Goal: Find specific page/section: Find specific page/section

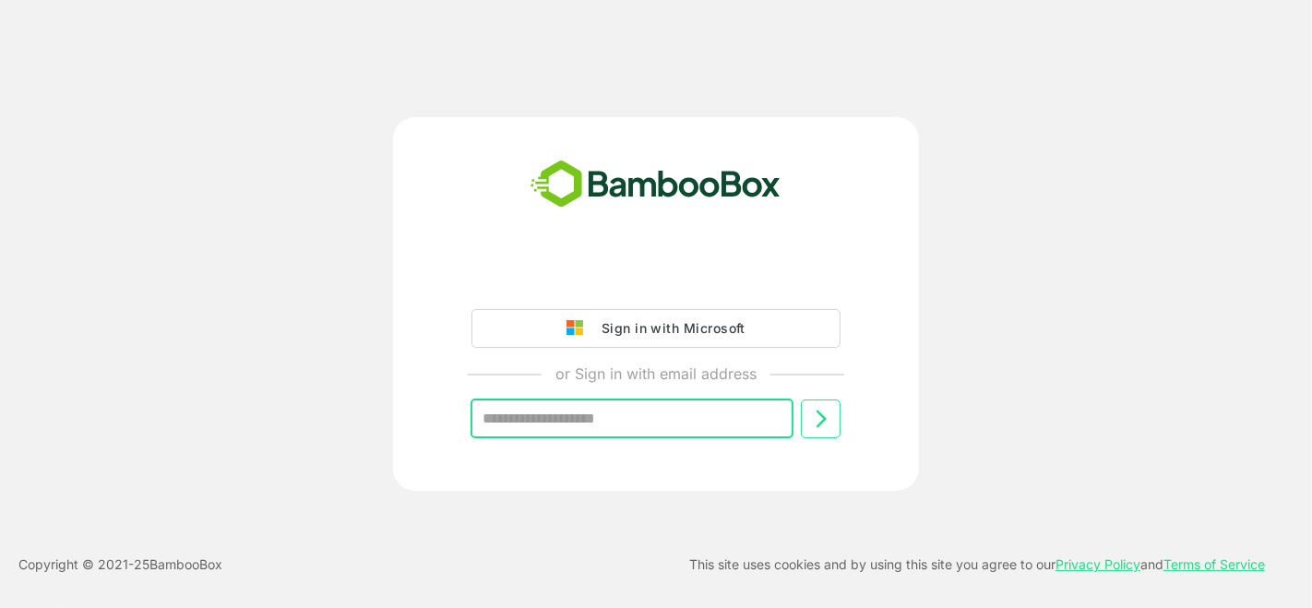
click at [627, 422] on input "text" at bounding box center [632, 419] width 323 height 39
type input "**********"
click at [814, 415] on icon at bounding box center [821, 419] width 22 height 22
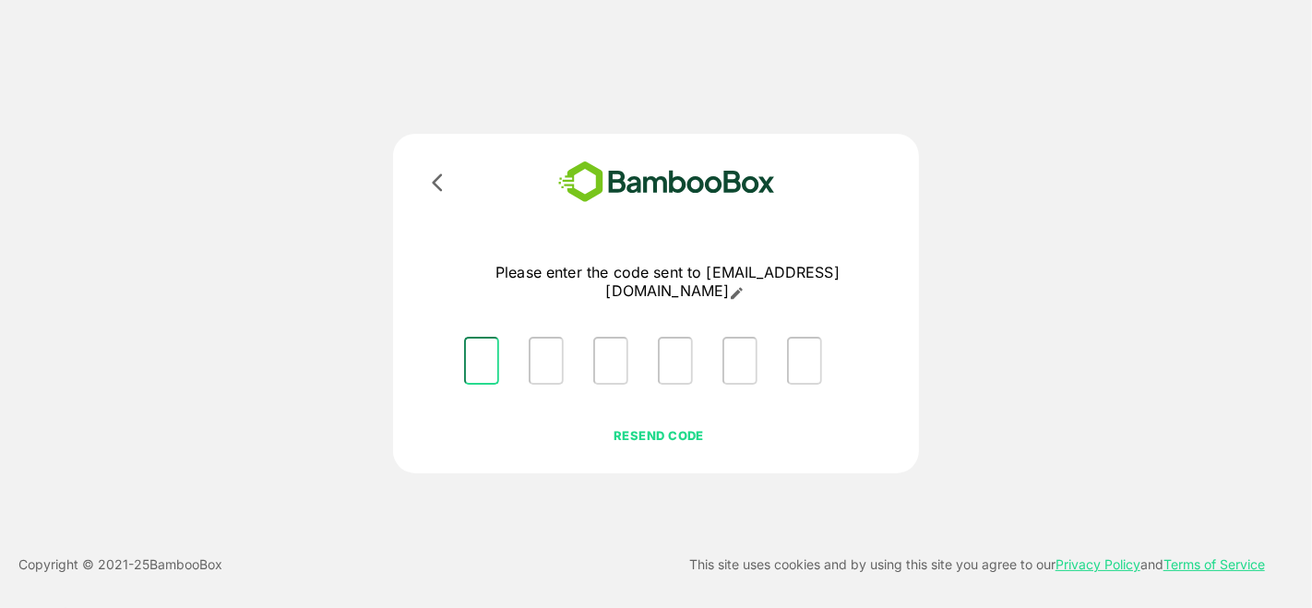
click at [480, 354] on input "Please enter OTP character 1" at bounding box center [481, 361] width 35 height 48
type input "*"
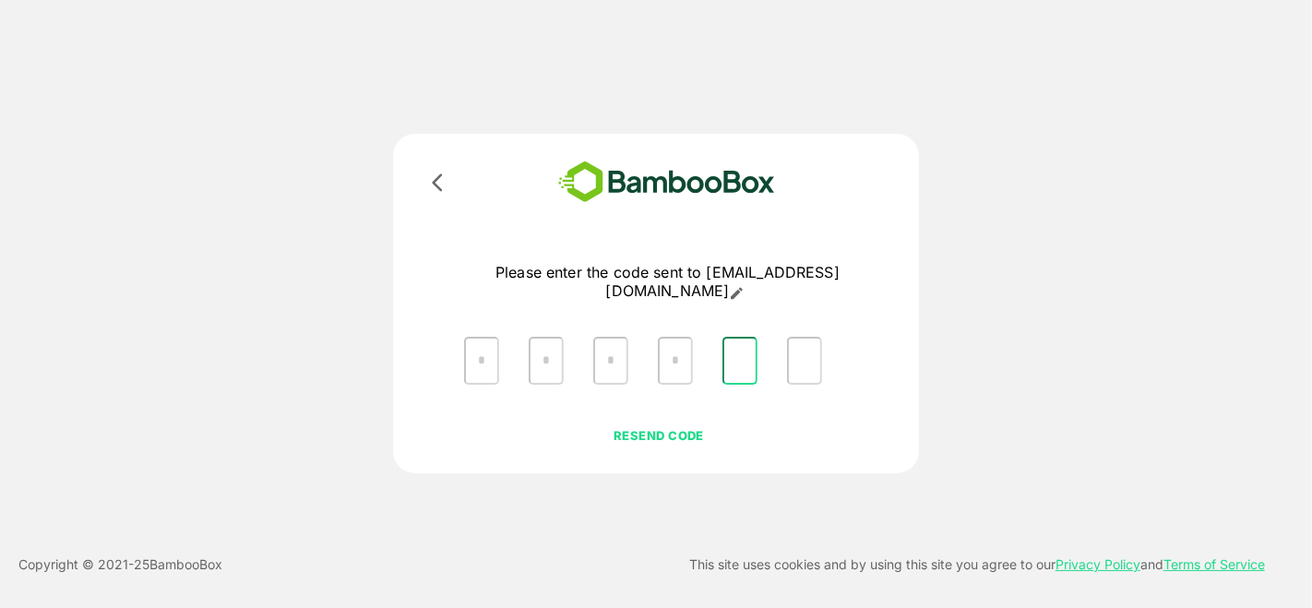
type input "*"
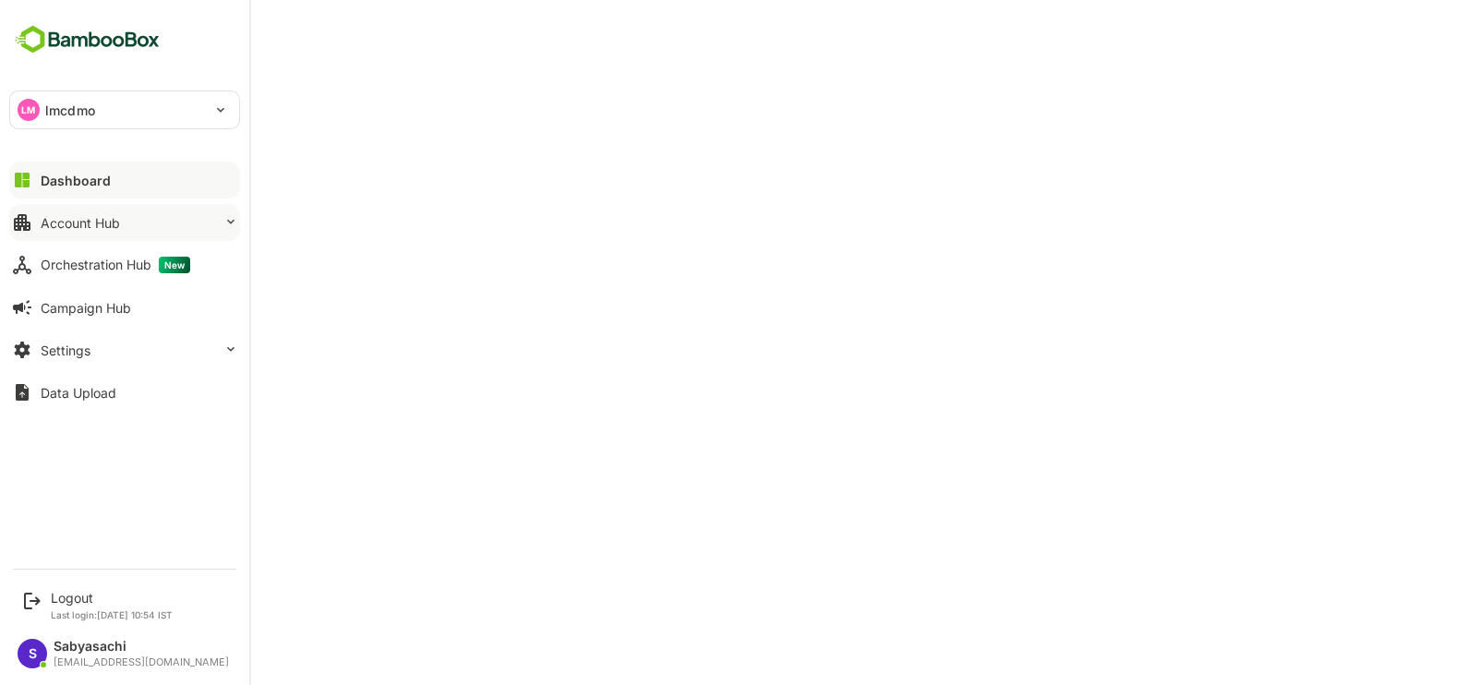
click at [84, 220] on div "Account Hub" at bounding box center [80, 223] width 79 height 16
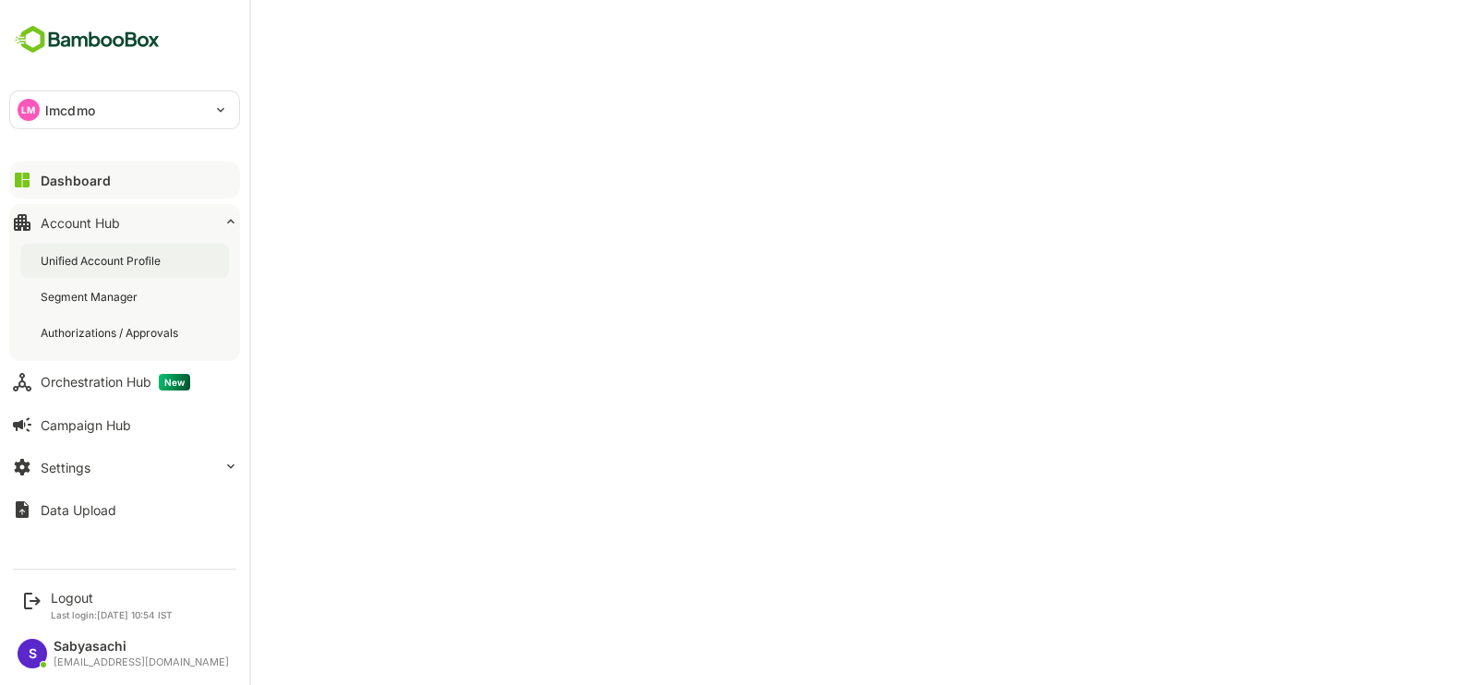
click at [85, 260] on div "Unified Account Profile" at bounding box center [103, 261] width 124 height 16
click at [102, 258] on div "Unified Account Profile" at bounding box center [104, 261] width 126 height 16
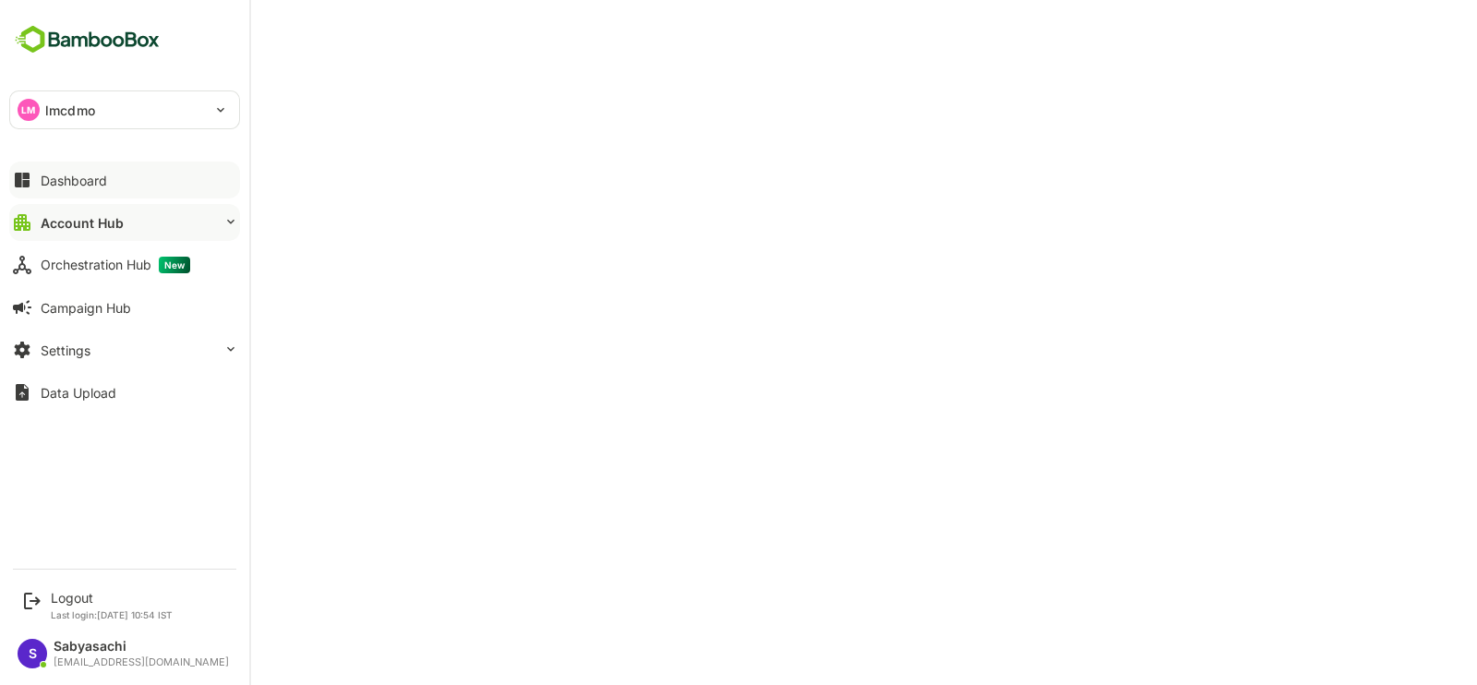
click at [66, 178] on div "Dashboard" at bounding box center [74, 181] width 66 height 16
